Goal: Information Seeking & Learning: Compare options

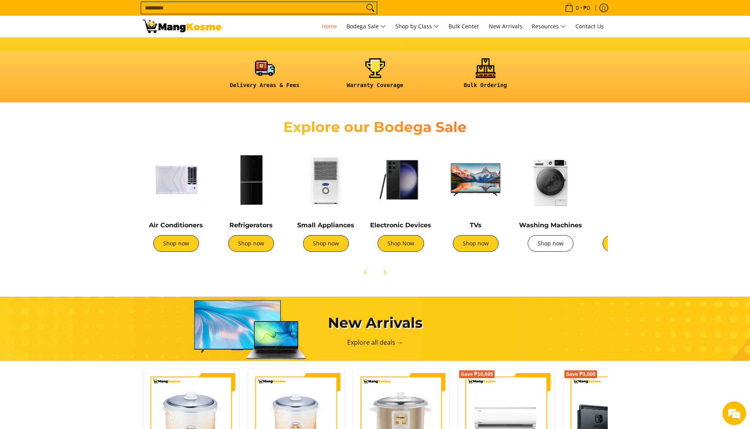
scroll to position [0, 313]
click at [547, 189] on img at bounding box center [550, 179] width 67 height 67
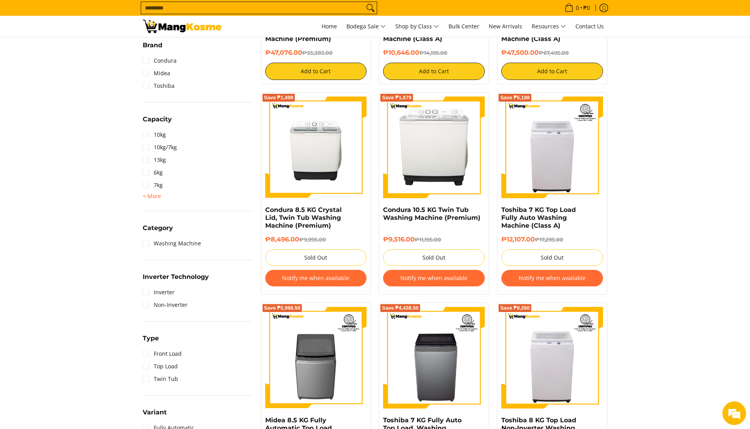
scroll to position [433, 0]
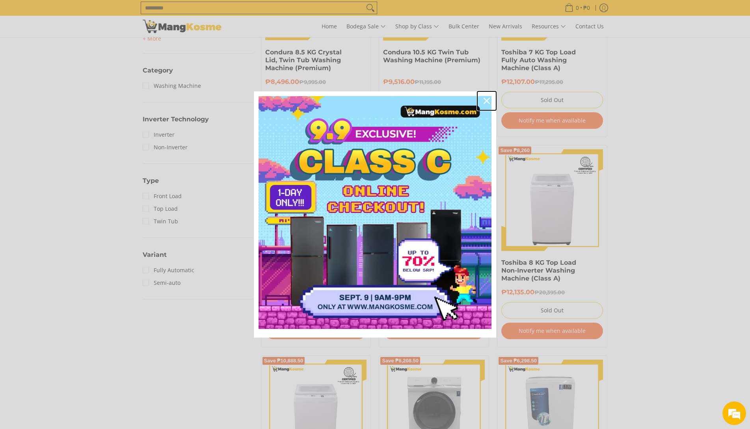
click at [487, 96] on div "Close" at bounding box center [486, 101] width 13 height 13
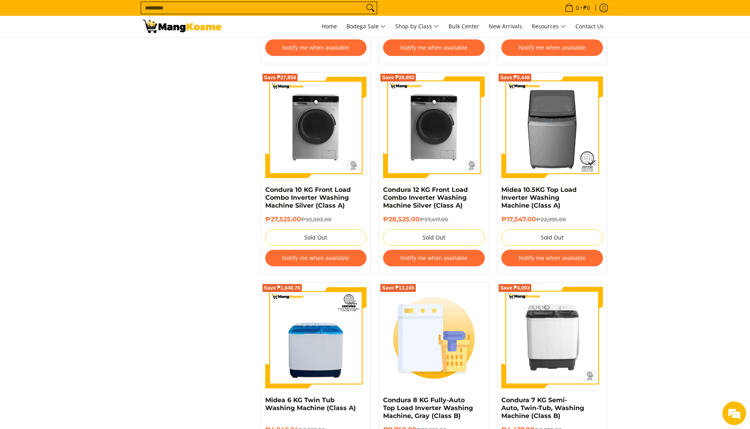
scroll to position [1537, 0]
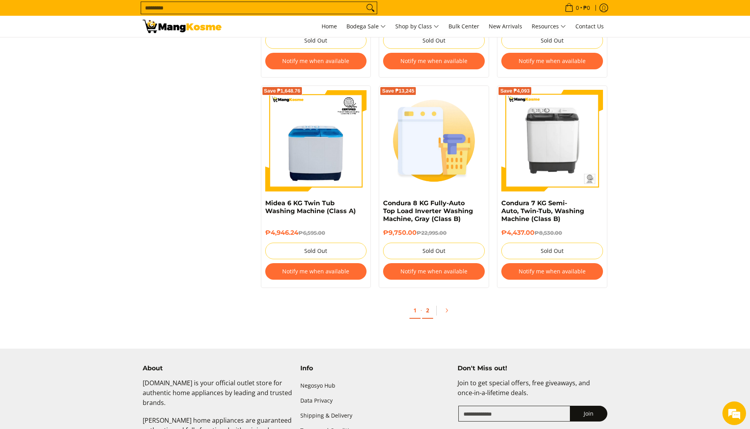
click at [425, 311] on link "2" at bounding box center [427, 311] width 11 height 16
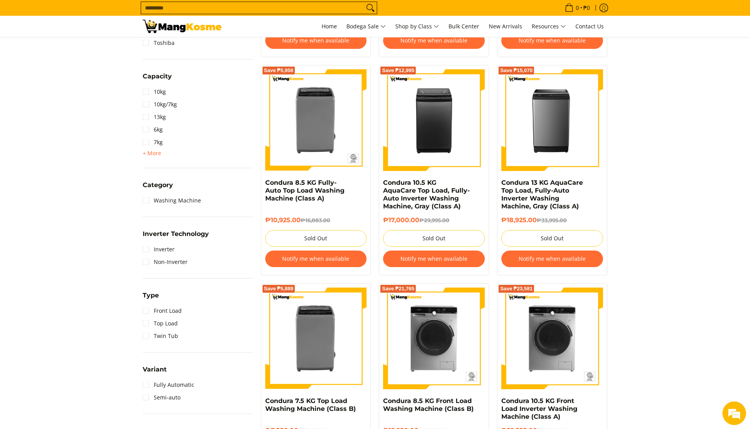
scroll to position [355, 0]
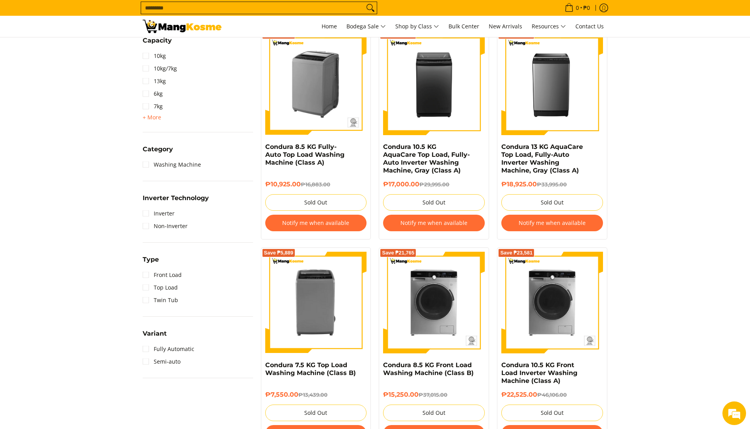
click at [302, 93] on img at bounding box center [316, 84] width 102 height 102
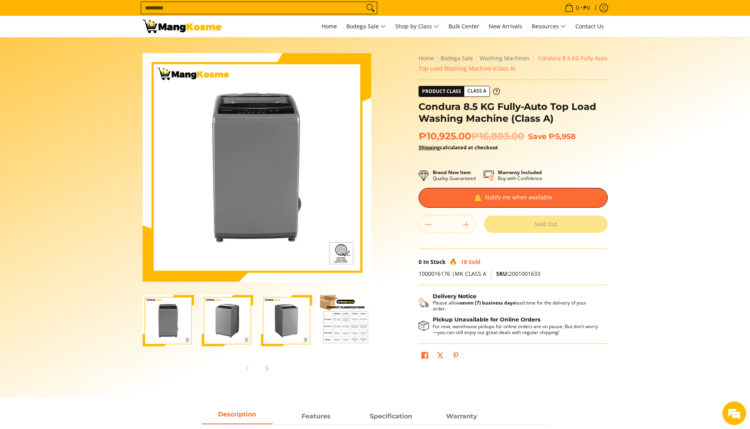
click at [237, 324] on img "condura-top-load-automatic-washing-machine-8.5-kilos-left-side-view-mang-kosme" at bounding box center [227, 320] width 51 height 51
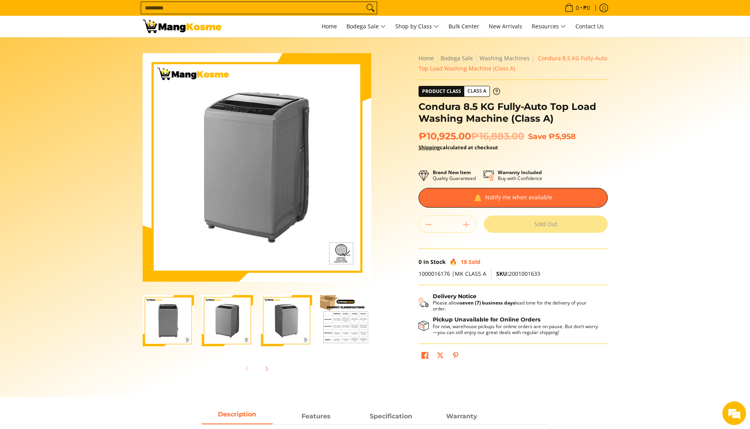
click at [177, 325] on img "condura-top-load-automatic-washing-machine-8.5-kilos-front-view-mang-kosme" at bounding box center [168, 320] width 51 height 51
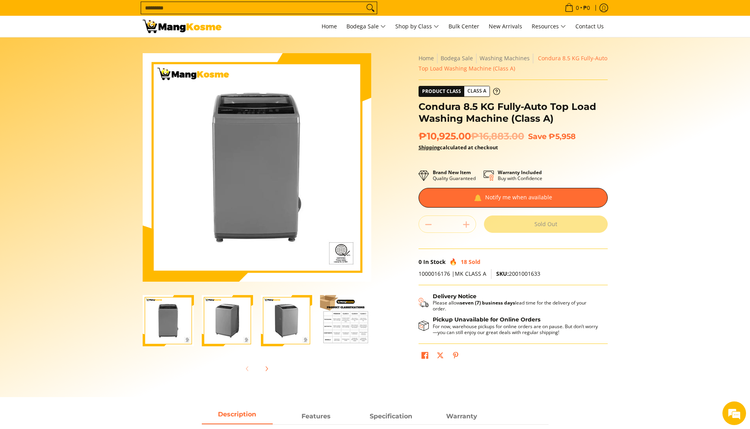
click at [288, 315] on img "condura-top-load-automatic-washing-machine-8.5-kilos-right-side-view-mang-kosme" at bounding box center [286, 320] width 51 height 51
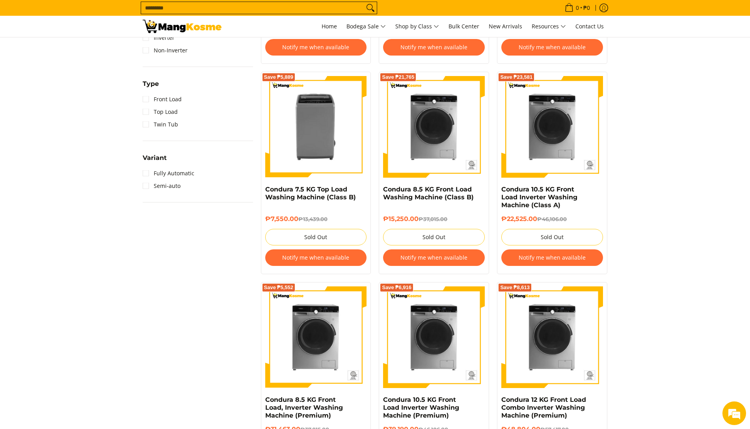
scroll to position [591, 0]
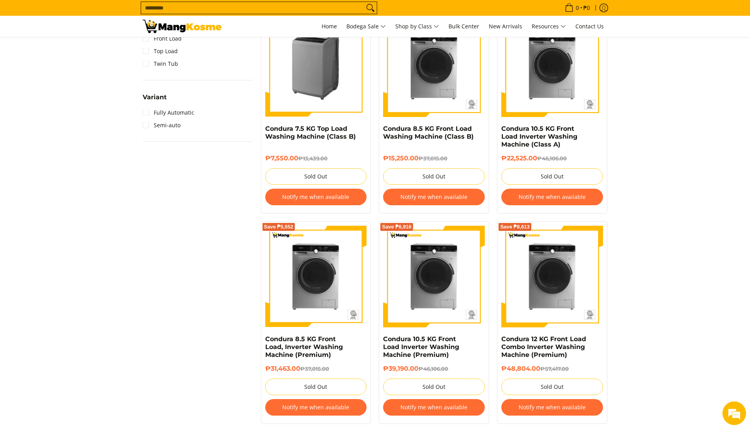
click at [305, 86] on img at bounding box center [316, 66] width 102 height 102
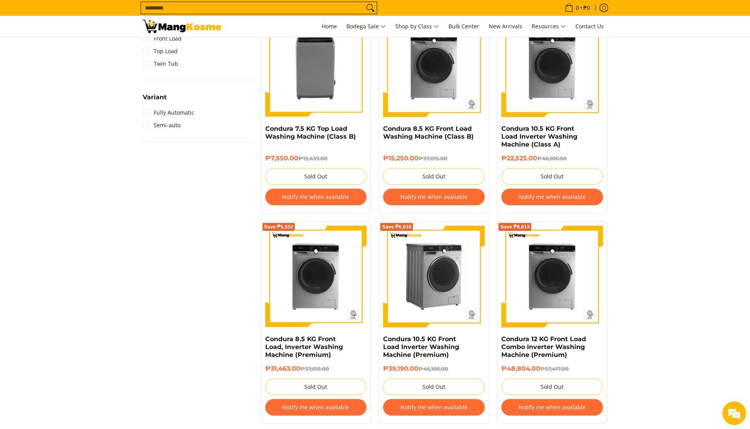
click at [417, 280] on img at bounding box center [434, 277] width 102 height 102
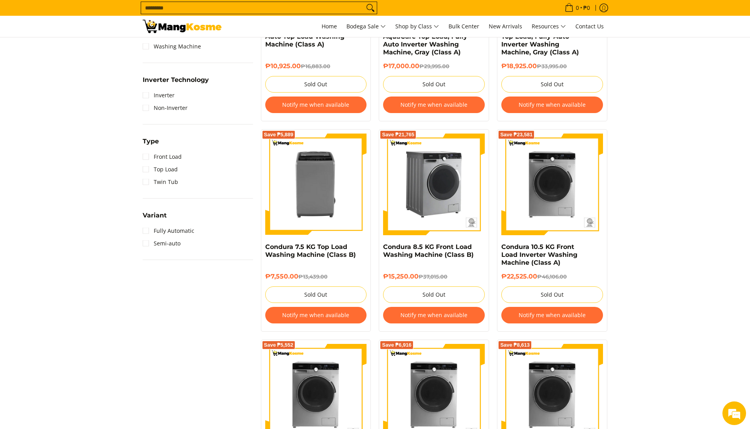
click at [435, 203] on img at bounding box center [434, 185] width 102 height 102
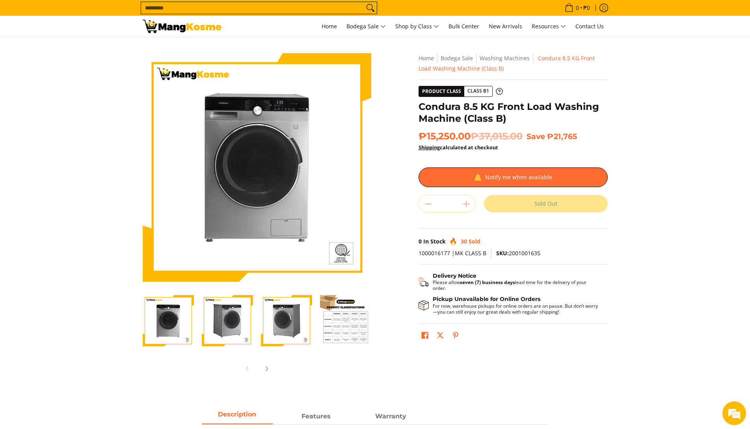
click at [347, 325] on img "Condura 8.5 KG Front Load Washing Machine (Class B)-4" at bounding box center [345, 320] width 51 height 51
